Goal: Find specific page/section: Find specific page/section

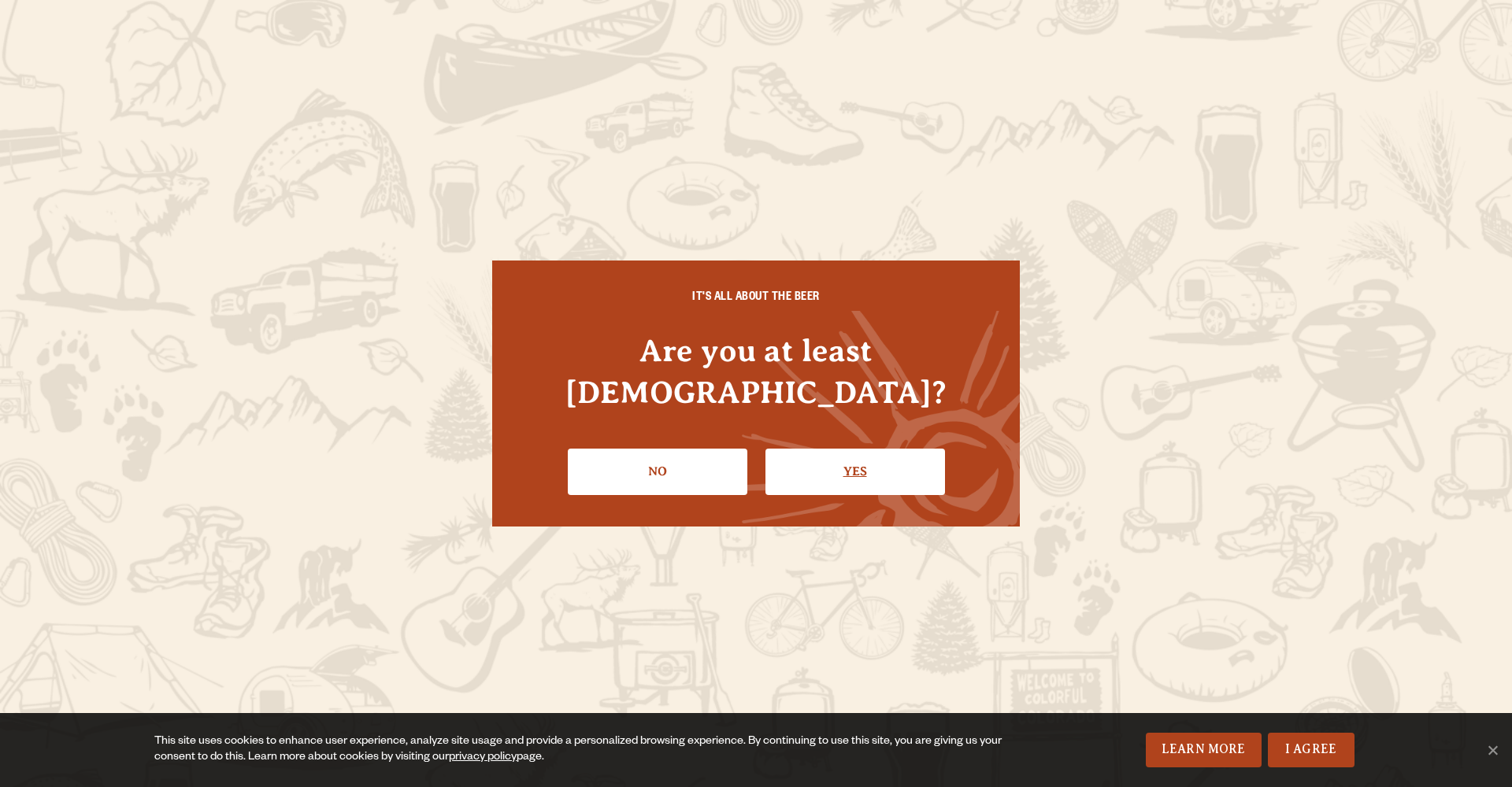
click at [882, 459] on link "Yes" at bounding box center [854, 471] width 179 height 45
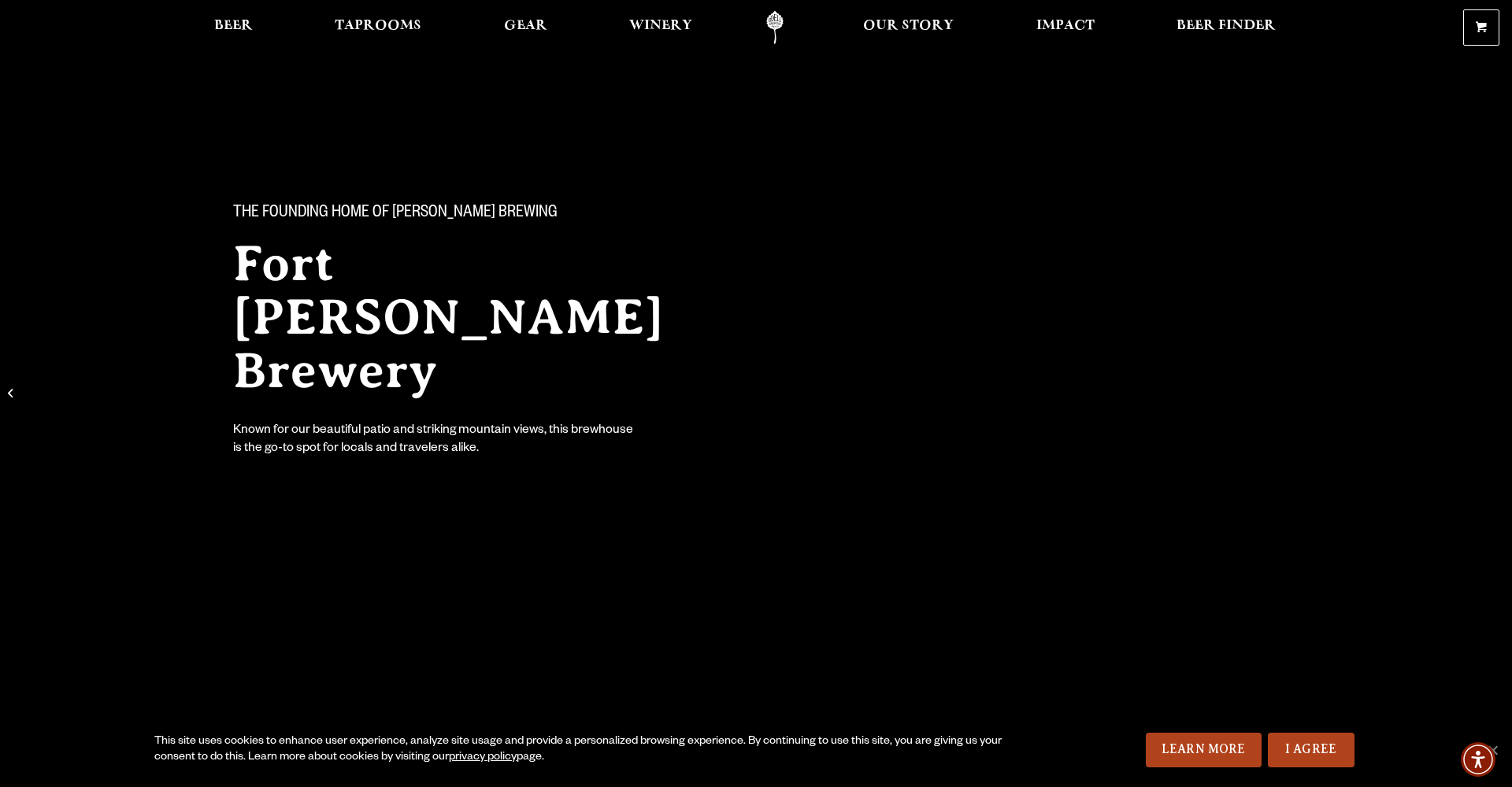
scroll to position [2, 0]
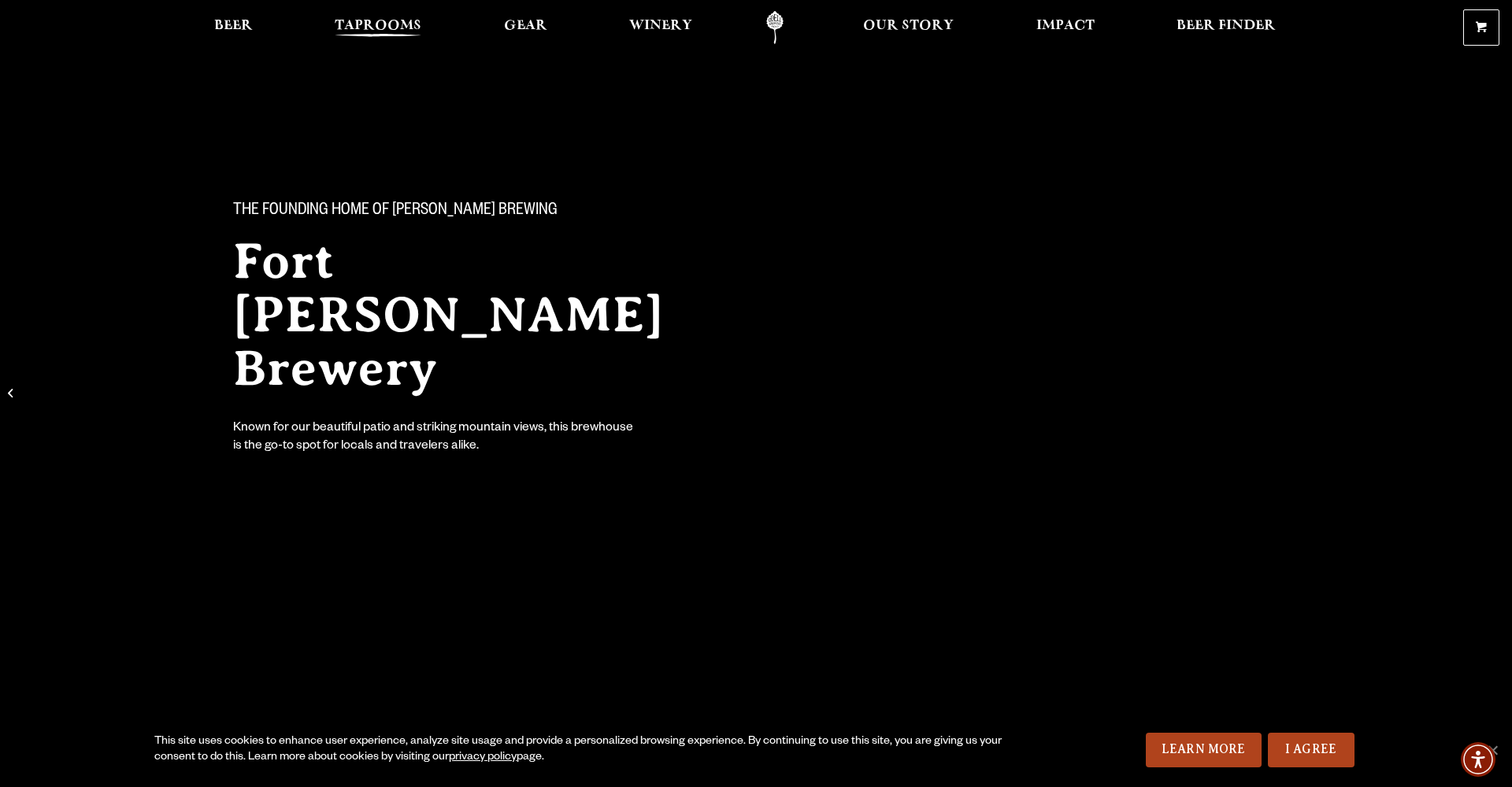
click at [367, 29] on span "Taprooms" at bounding box center [378, 26] width 87 height 13
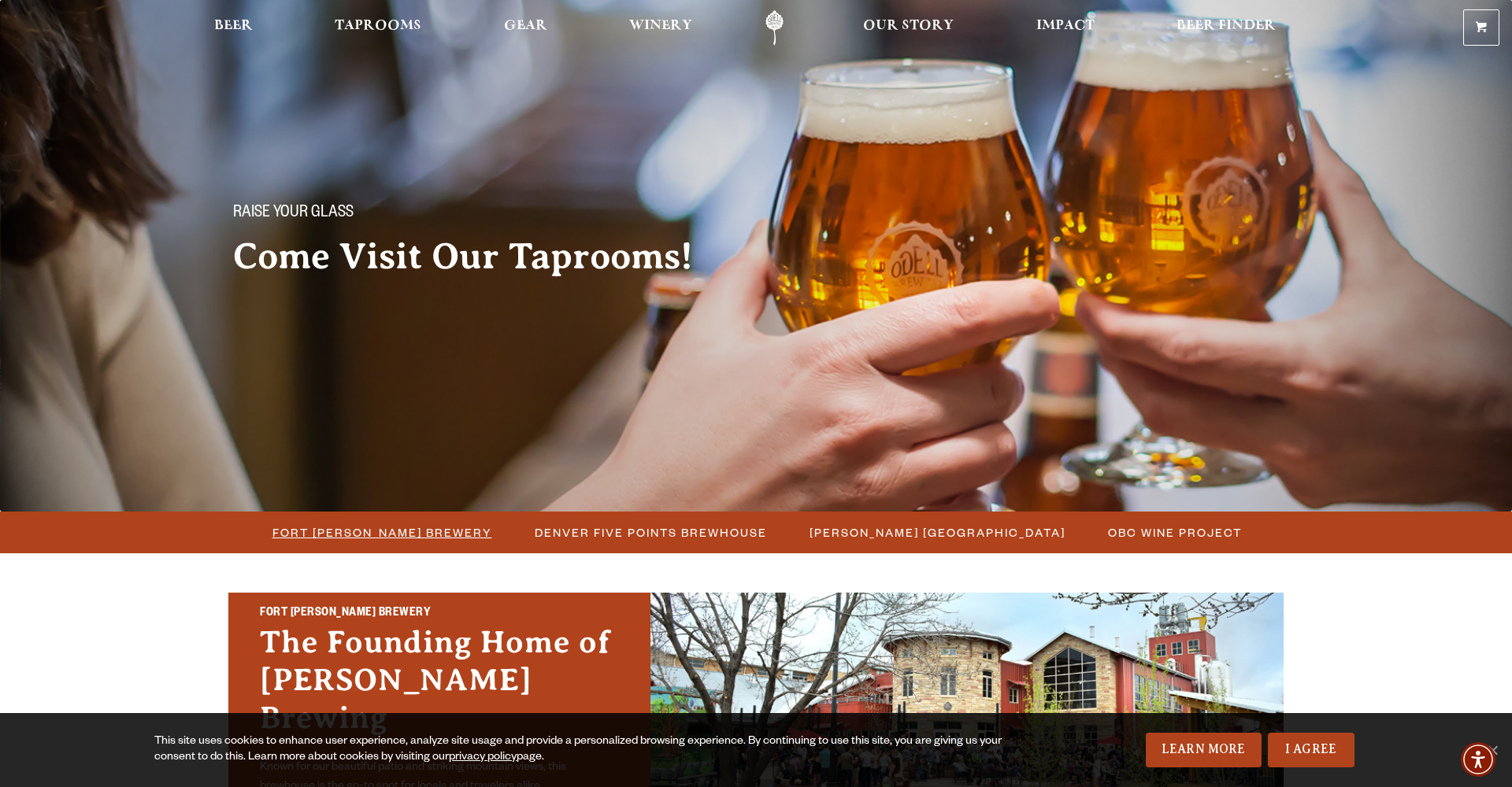
click at [434, 534] on span "Fort [PERSON_NAME] Brewery" at bounding box center [383, 532] width 220 height 23
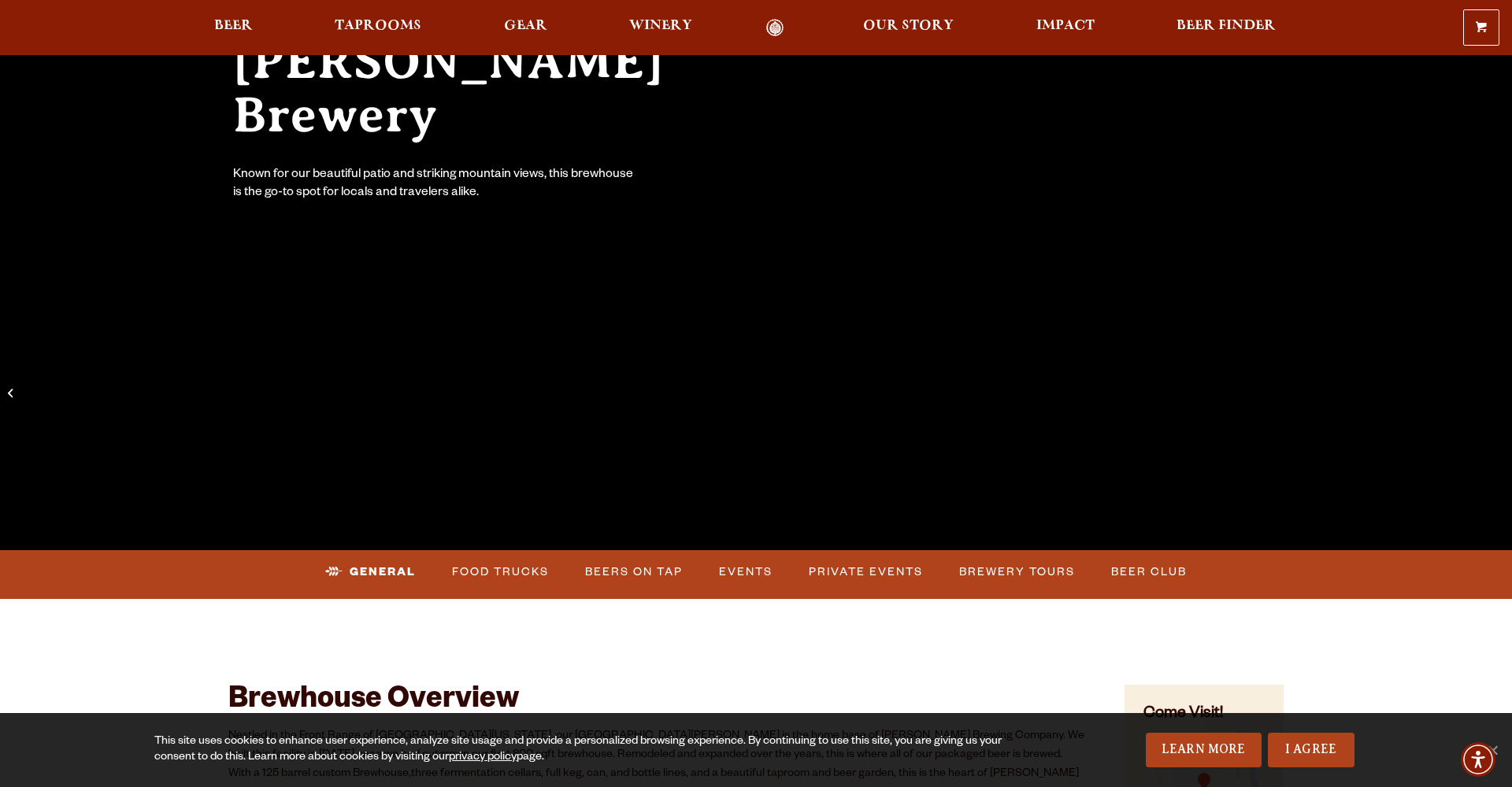
scroll to position [255, 0]
click at [646, 576] on link "Beers on Tap" at bounding box center [634, 573] width 110 height 36
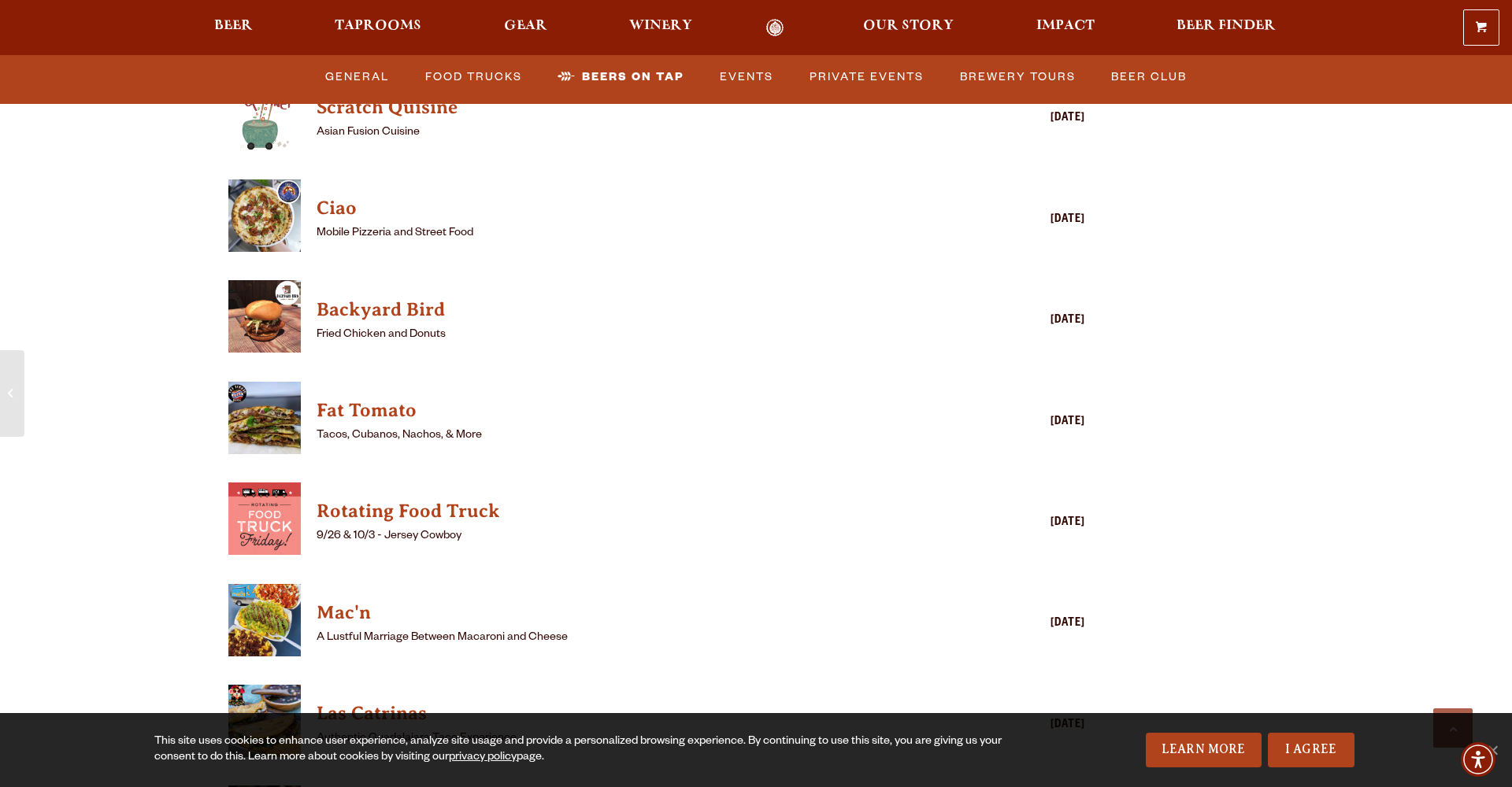
scroll to position [4114, 0]
click at [367, 600] on h4 "Mac'n" at bounding box center [634, 613] width 634 height 25
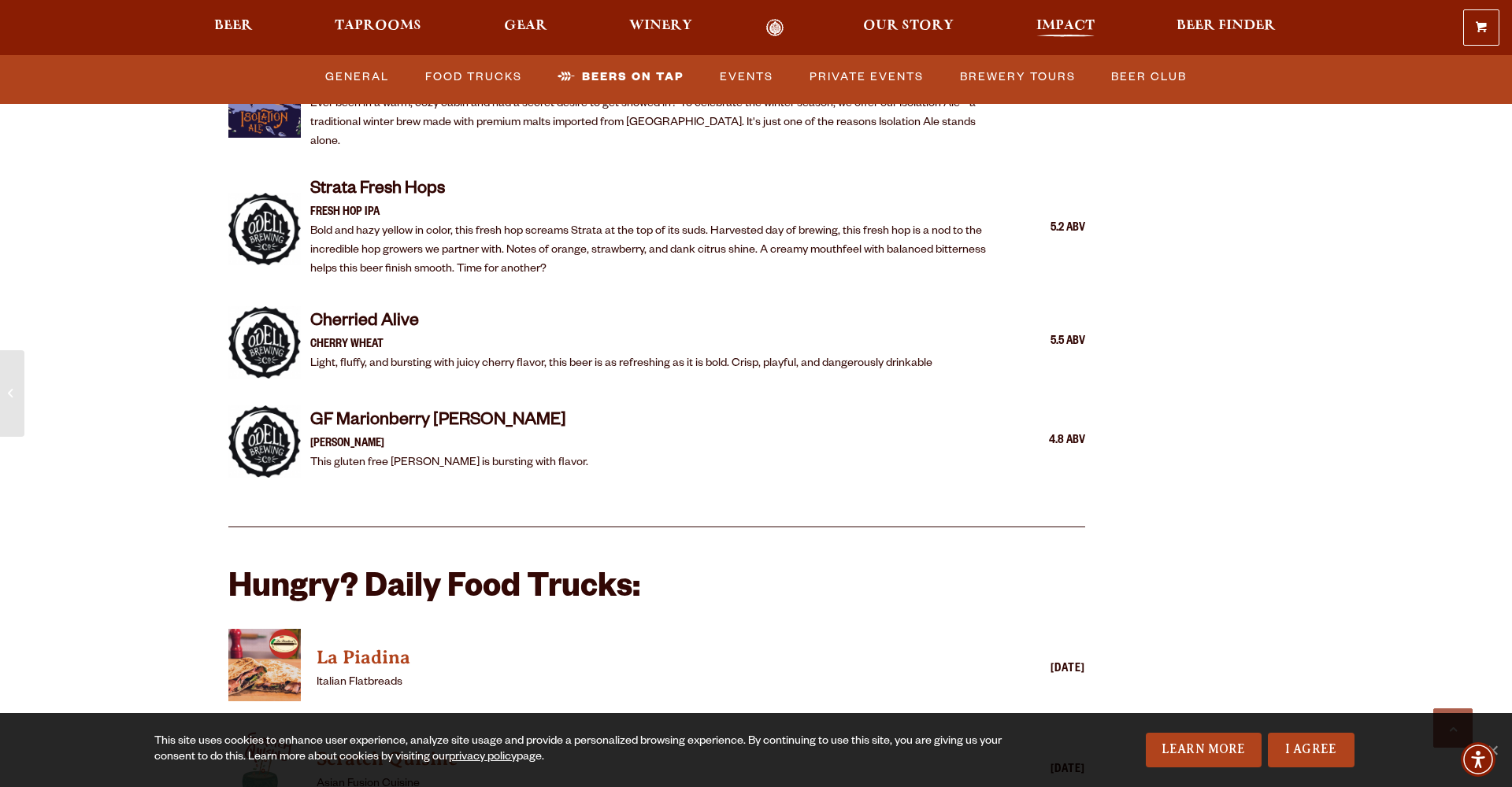
scroll to position [3461, 0]
